Goal: Transaction & Acquisition: Purchase product/service

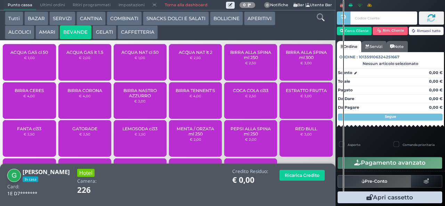
click at [16, 35] on button "ALCOLICI" at bounding box center [20, 32] width 30 height 14
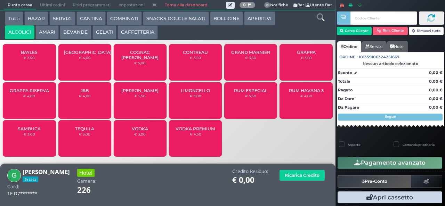
click at [297, 93] on span "RUM HAVANA 3" at bounding box center [306, 90] width 35 height 5
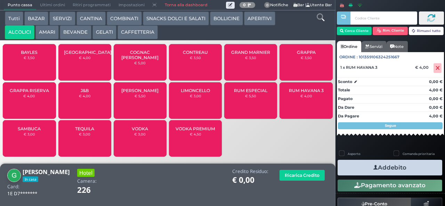
click at [24, 131] on span "SAMBUCA" at bounding box center [29, 128] width 23 height 5
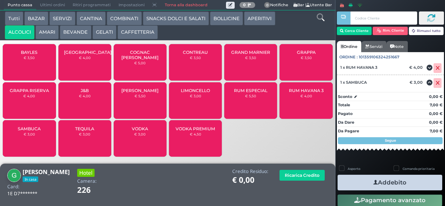
click at [47, 35] on button "AMARI" at bounding box center [46, 32] width 23 height 14
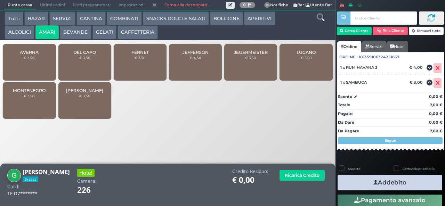
click at [188, 66] on div "JEFFERSON € 4,50" at bounding box center [195, 62] width 53 height 36
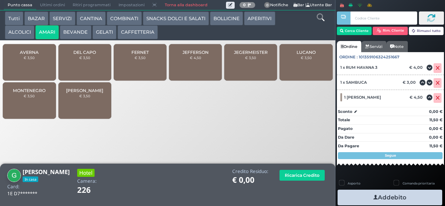
click at [188, 55] on span "JEFFERSON" at bounding box center [195, 52] width 26 height 5
click at [363, 194] on button "Addebito" at bounding box center [389, 198] width 105 height 16
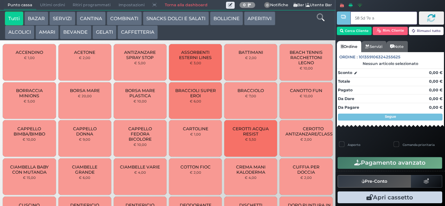
type input "58 5d 7e a0"
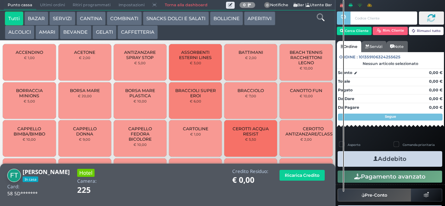
click at [45, 31] on button "AMARI" at bounding box center [46, 32] width 23 height 14
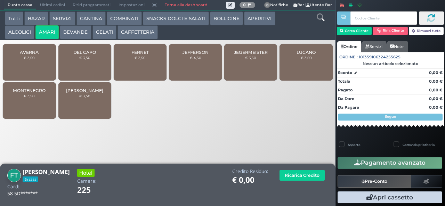
click at [34, 107] on div "MONTENEGRO € 3,50" at bounding box center [29, 100] width 53 height 36
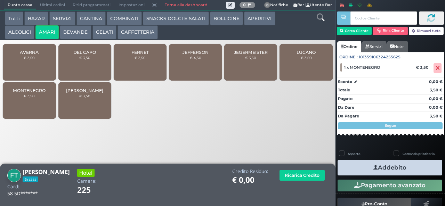
click at [30, 93] on span "MONTENEGRO" at bounding box center [29, 90] width 33 height 5
click at [36, 55] on span "AVERNA" at bounding box center [29, 52] width 19 height 5
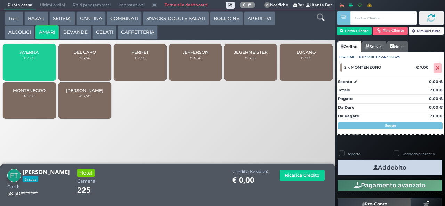
click at [408, 156] on label "Comanda prioritaria" at bounding box center [418, 153] width 32 height 5
checkbox input "true"
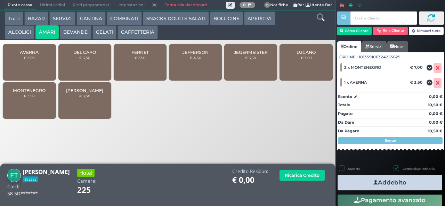
click at [387, 181] on button "Addebito" at bounding box center [389, 183] width 105 height 16
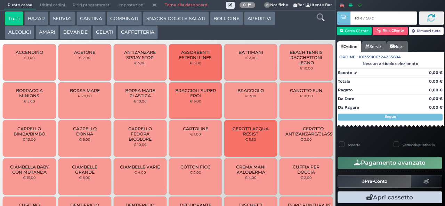
type input "fd e7 58 c3"
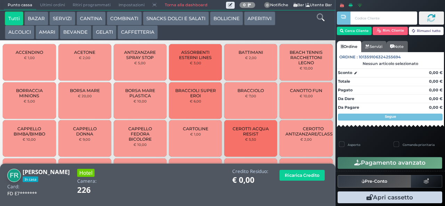
click at [15, 33] on button "ALCOLICI" at bounding box center [20, 32] width 30 height 14
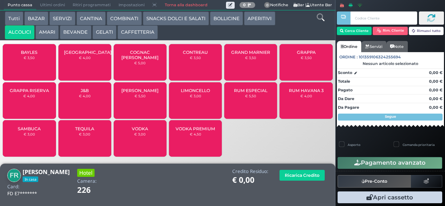
click at [299, 105] on div "RUM HAVANA 3 € 4,00" at bounding box center [305, 100] width 53 height 36
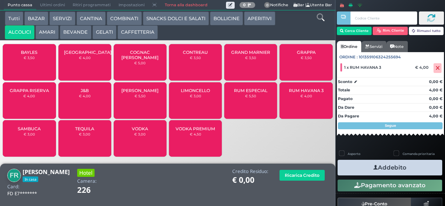
click at [355, 169] on button "Addebito" at bounding box center [389, 168] width 105 height 16
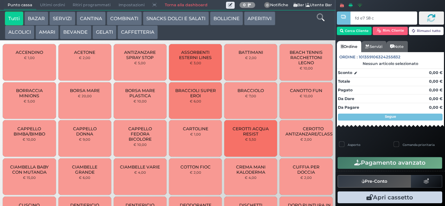
type input "fd e7 58 c3"
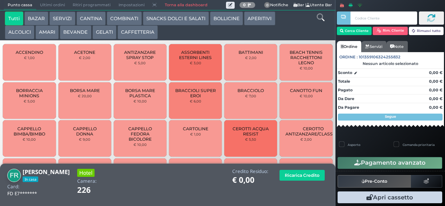
click at [48, 35] on button "AMARI" at bounding box center [46, 32] width 23 height 14
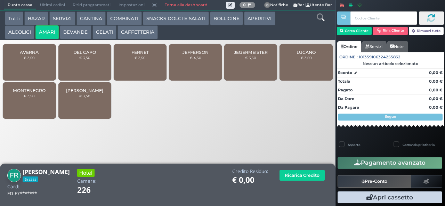
click at [29, 98] on small "€ 3,50" at bounding box center [29, 96] width 11 height 4
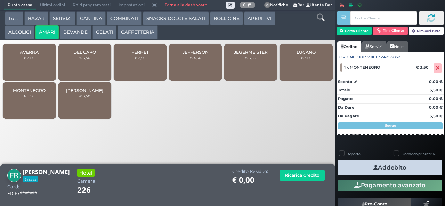
click at [361, 168] on button "Addebito" at bounding box center [389, 168] width 105 height 16
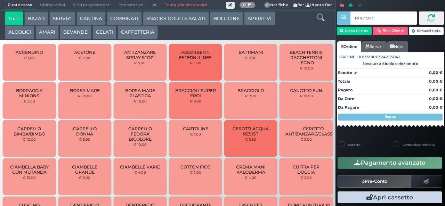
type input "fd e7 58 c3"
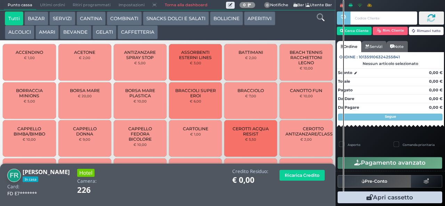
click at [47, 34] on button "AMARI" at bounding box center [46, 32] width 23 height 14
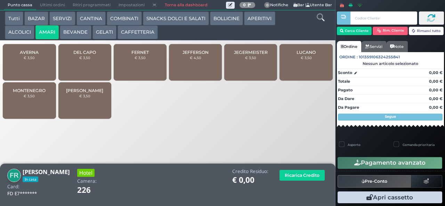
click at [24, 98] on small "€ 3,50" at bounding box center [29, 96] width 11 height 4
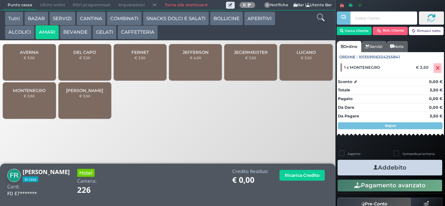
click at [355, 165] on button "Addebito" at bounding box center [389, 168] width 105 height 16
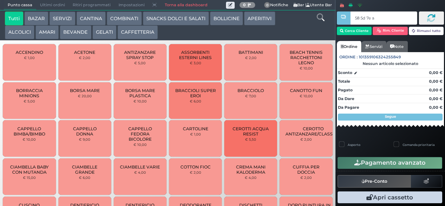
type input "58 5d 7e a0"
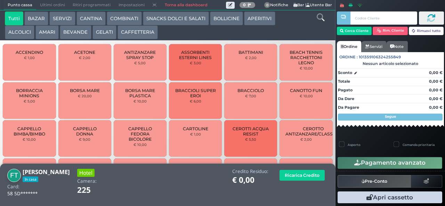
click at [20, 37] on button "ALCOLICI" at bounding box center [20, 32] width 30 height 14
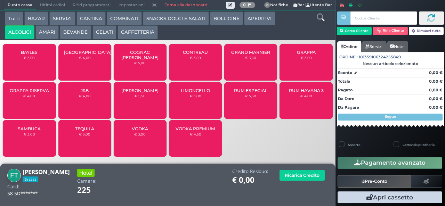
click at [23, 107] on div "GRAPPA RISERVA € 4,00" at bounding box center [29, 100] width 53 height 36
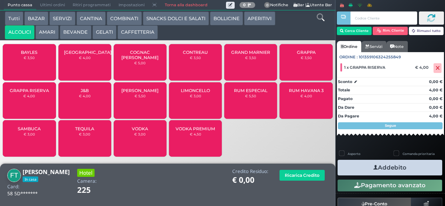
click at [26, 98] on small "€ 4,00" at bounding box center [29, 96] width 12 height 4
click at [364, 170] on button "Addebito" at bounding box center [389, 168] width 105 height 16
